Goal: Information Seeking & Learning: Understand process/instructions

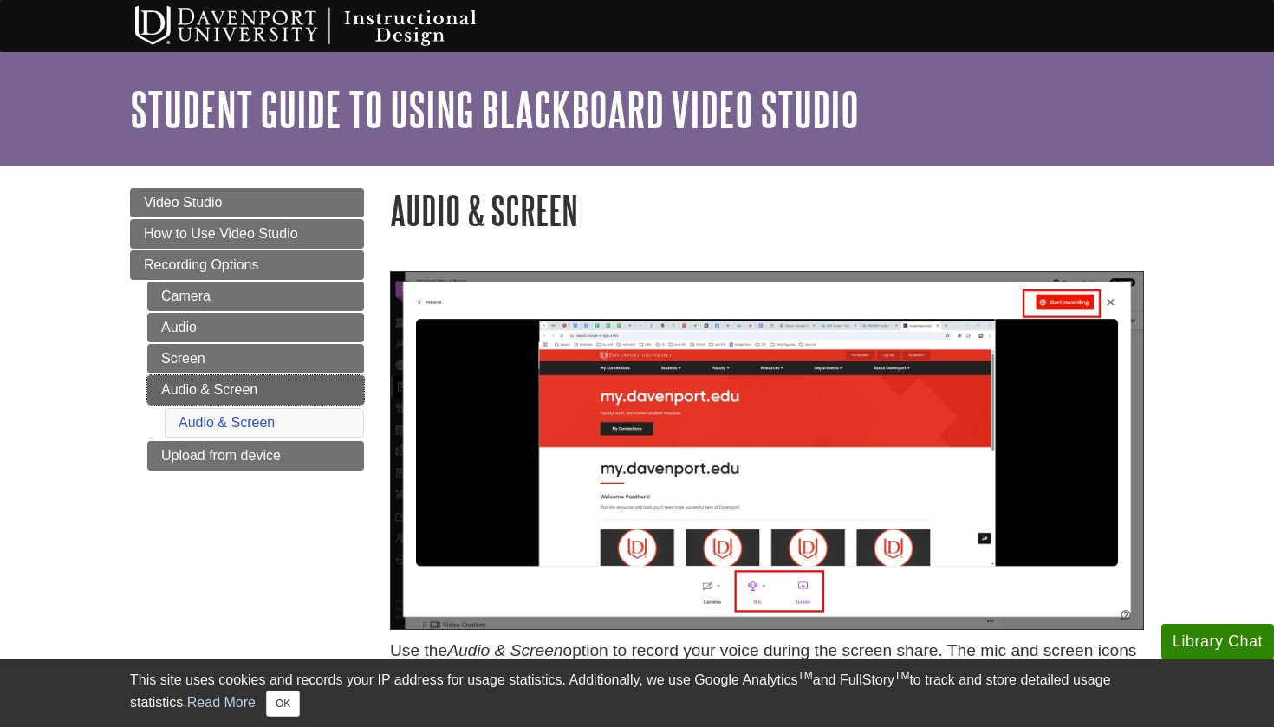
click at [231, 381] on link "Audio & Screen" at bounding box center [255, 389] width 217 height 29
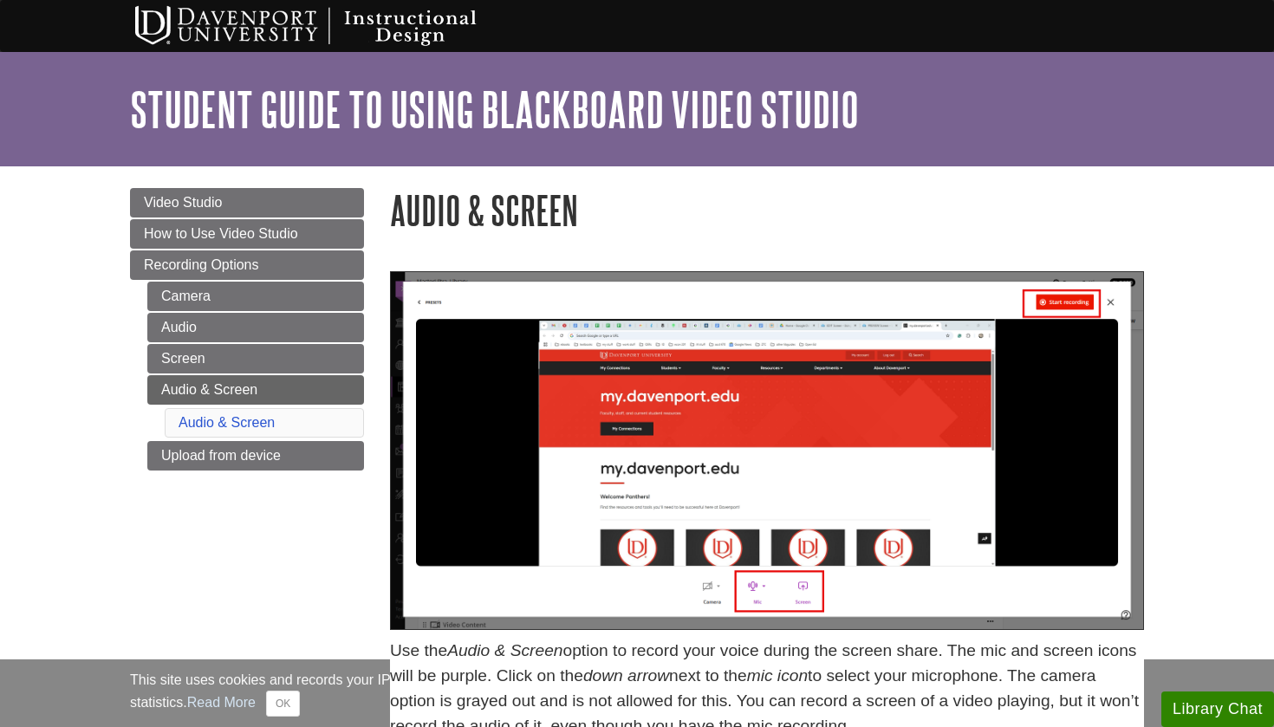
click at [231, 381] on link "Audio & Screen" at bounding box center [255, 389] width 217 height 29
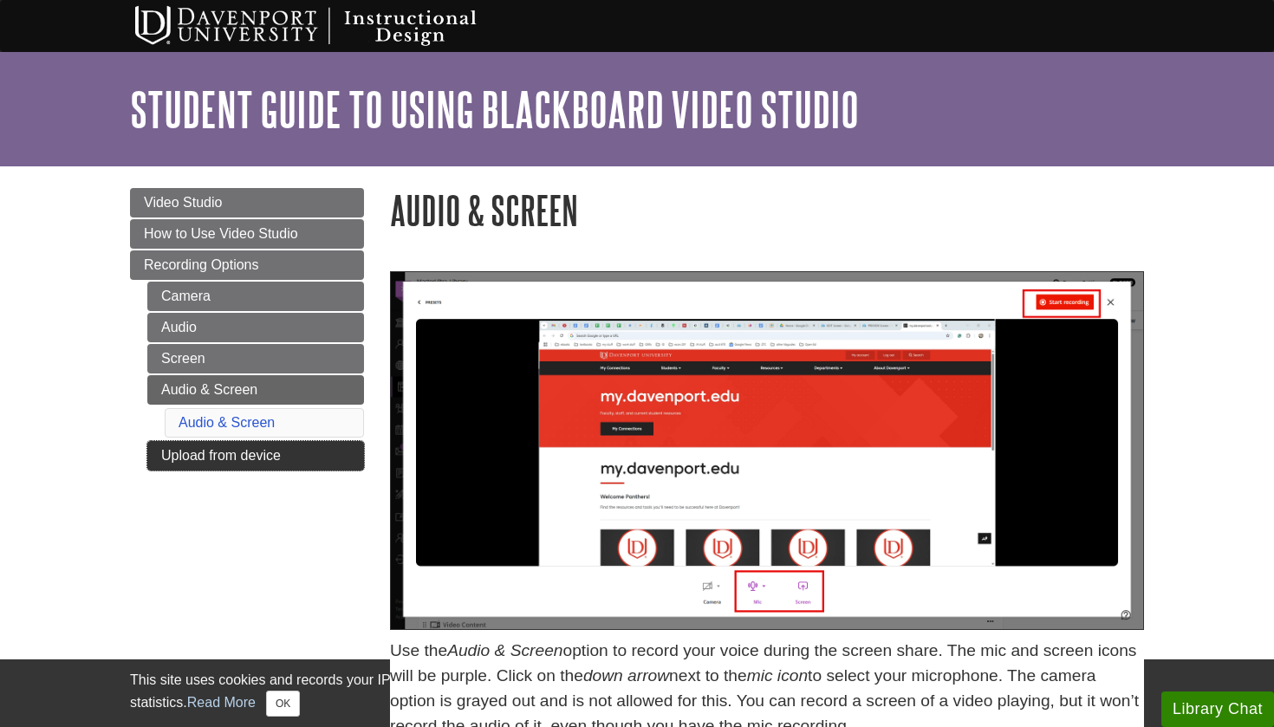
click at [235, 446] on link "Upload from device" at bounding box center [255, 455] width 217 height 29
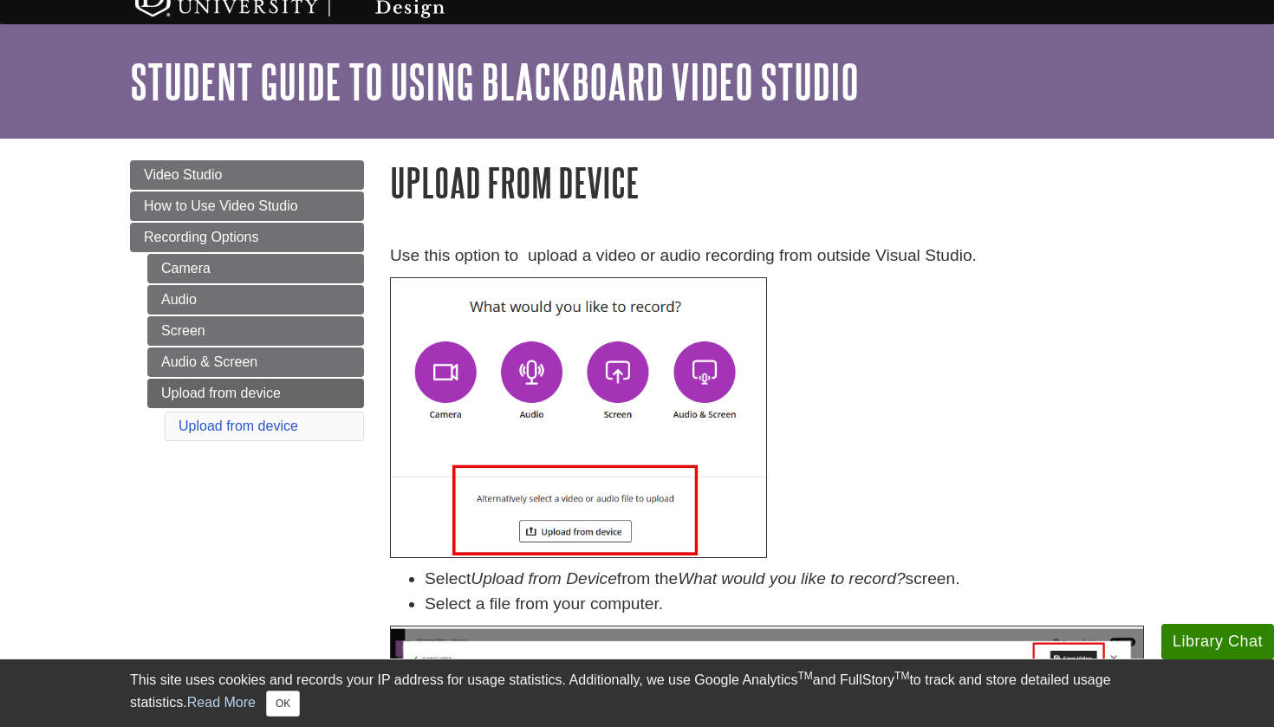
scroll to position [32, 0]
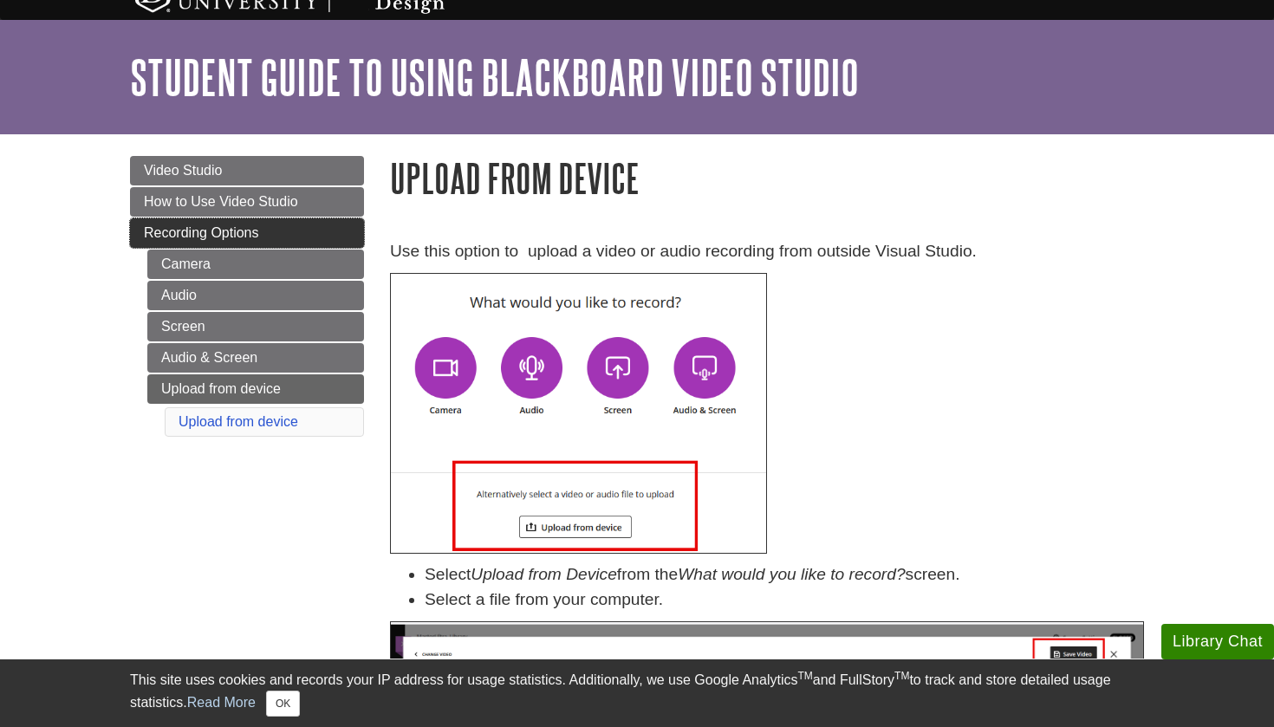
click at [194, 225] on link "Recording Options" at bounding box center [247, 232] width 234 height 29
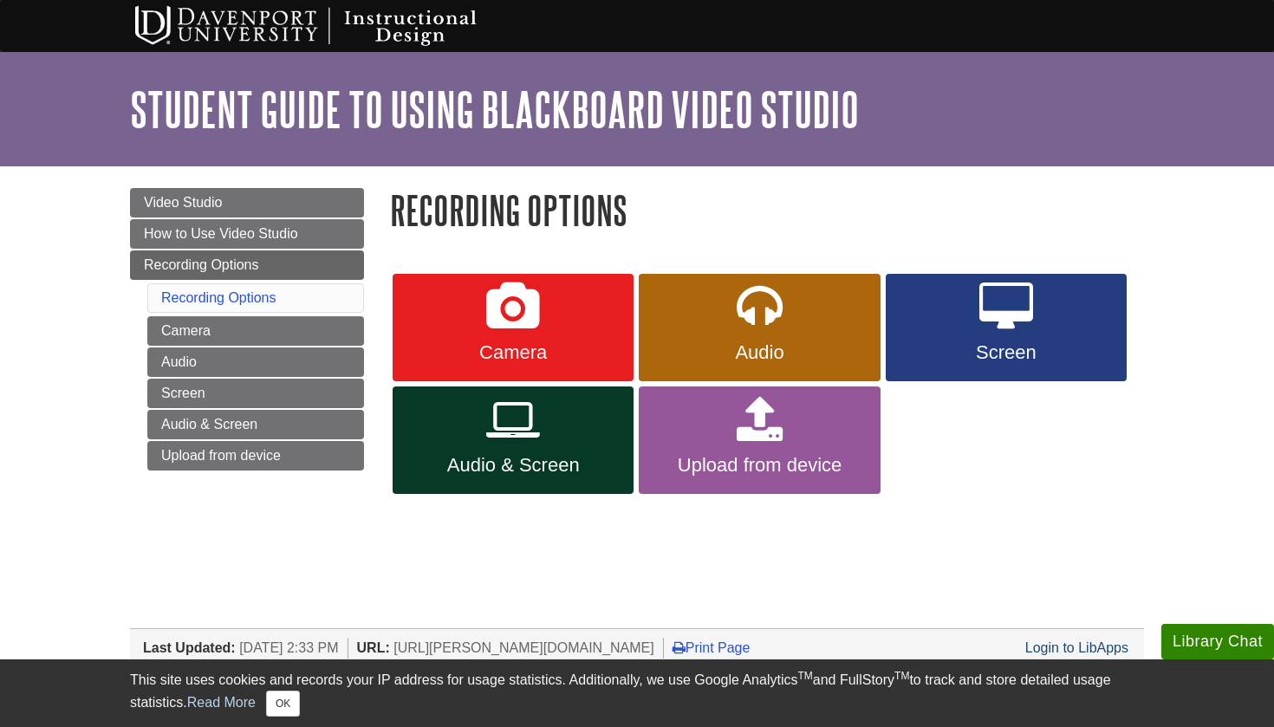
click at [548, 426] on link "Audio & Screen" at bounding box center [513, 440] width 241 height 107
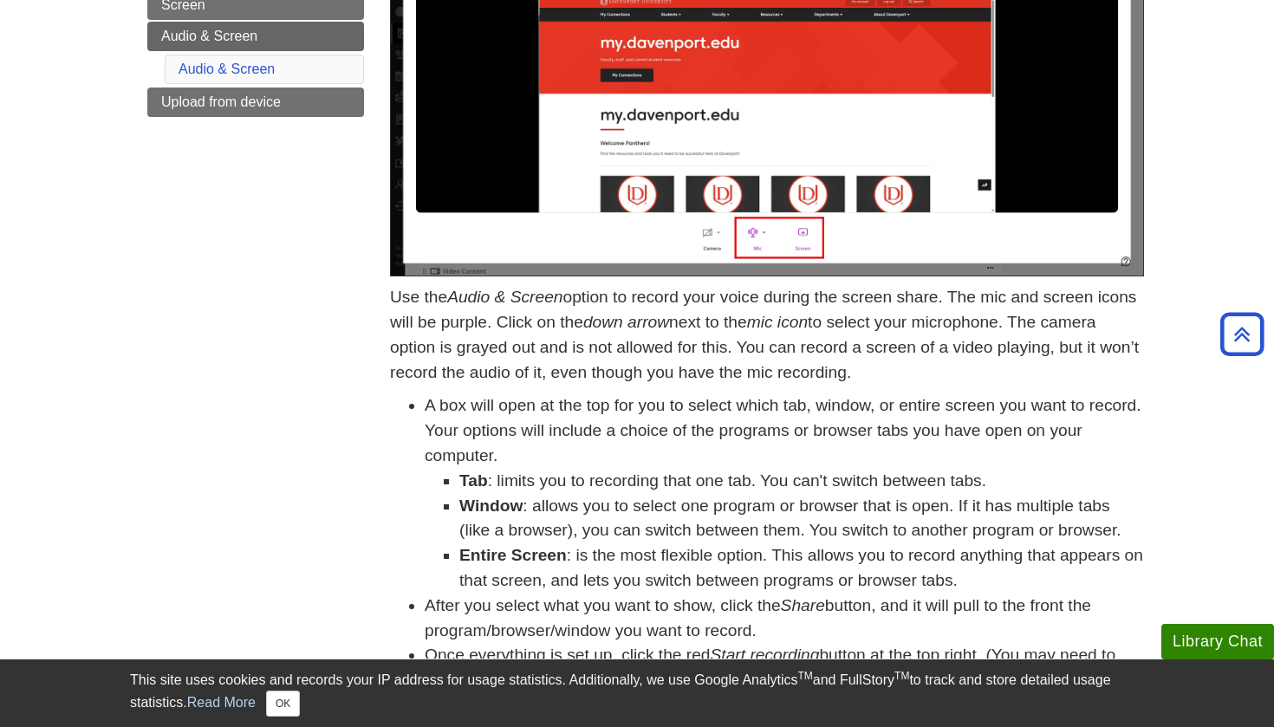
scroll to position [357, 0]
